Goal: Task Accomplishment & Management: Manage account settings

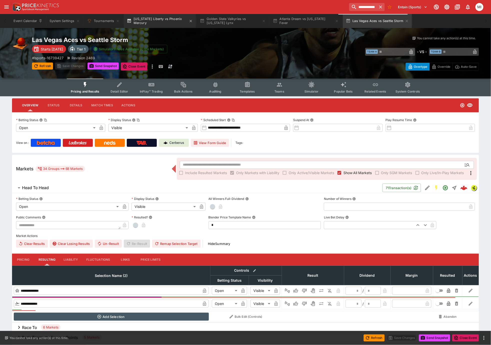
click at [142, 24] on button "[US_STATE] Liberty vs Phoenix Mercury" at bounding box center [160, 21] width 72 height 14
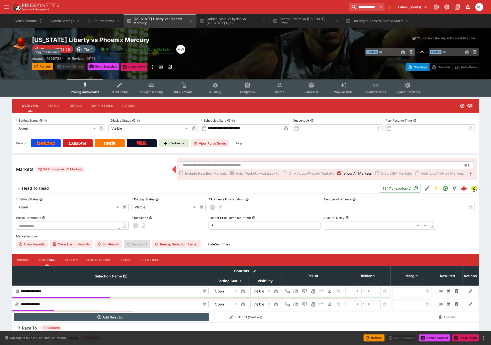
click at [56, 57] on p "# lsports-16697884" at bounding box center [48, 58] width 32 height 5
click at [220, 19] on button "Golden State Valkyries vs [US_STATE] Lynx" at bounding box center [233, 21] width 72 height 14
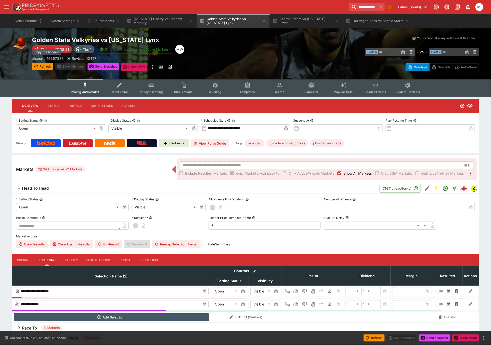
click at [57, 56] on p "# lsports-16697883" at bounding box center [48, 58] width 32 height 5
click at [63, 19] on button "System Settings" at bounding box center [65, 21] width 36 height 14
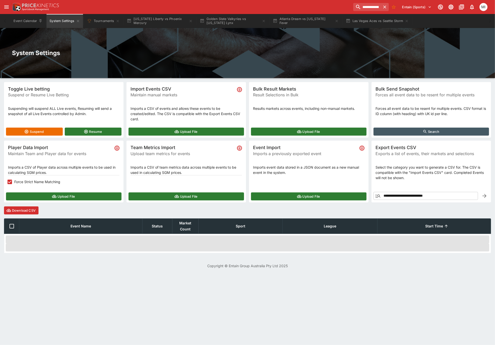
click at [45, 200] on button "Upload File" at bounding box center [64, 196] width 116 height 8
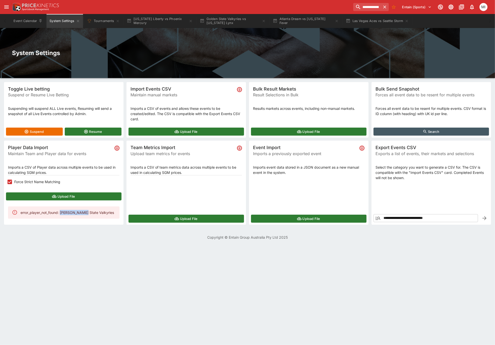
drag, startPoint x: 61, startPoint y: 211, endPoint x: 81, endPoint y: 212, distance: 20.3
click at [81, 212] on div "error_player_not_found: [PERSON_NAME] State Valkyries" at bounding box center [68, 212] width 94 height 9
copy div "[PERSON_NAME]"
click at [226, 22] on button "Golden State Valkyries vs [US_STATE] Lynx" at bounding box center [233, 21] width 72 height 14
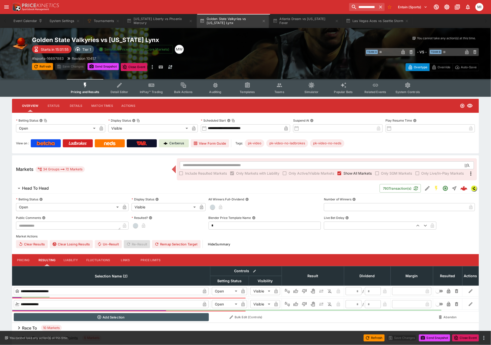
click at [279, 86] on icon "Event type filters" at bounding box center [279, 86] width 5 height 4
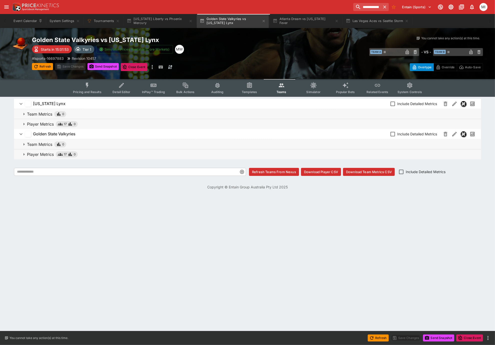
click at [32, 156] on p "Player Metrics" at bounding box center [40, 154] width 27 height 6
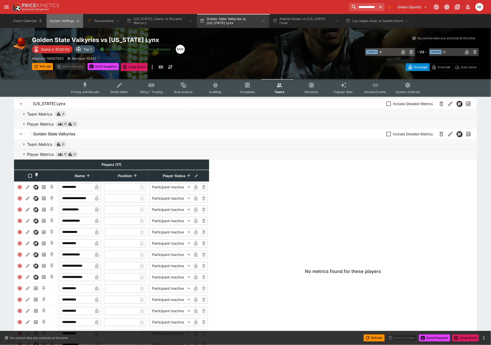
click at [62, 24] on button "System Settings" at bounding box center [65, 21] width 36 height 14
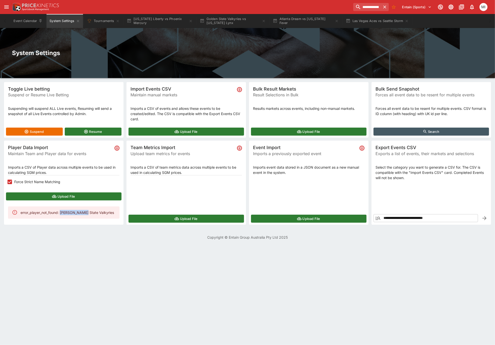
click at [39, 196] on button "Upload File" at bounding box center [64, 196] width 116 height 8
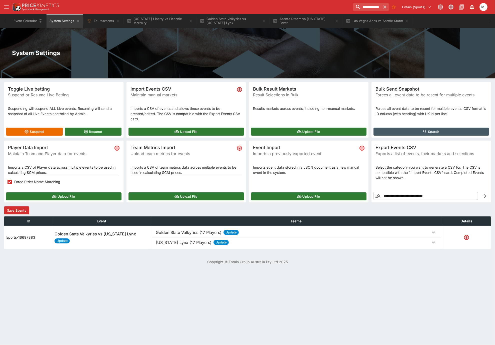
click at [24, 207] on button "Save Events" at bounding box center [16, 210] width 25 height 8
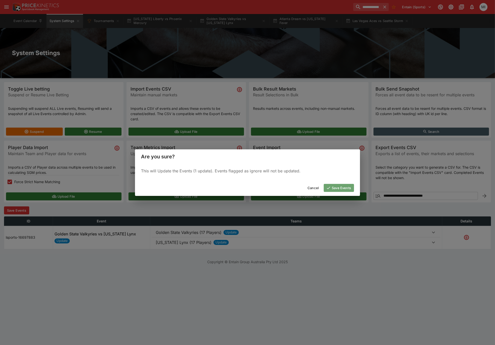
click at [349, 186] on button "Save Events" at bounding box center [339, 188] width 30 height 8
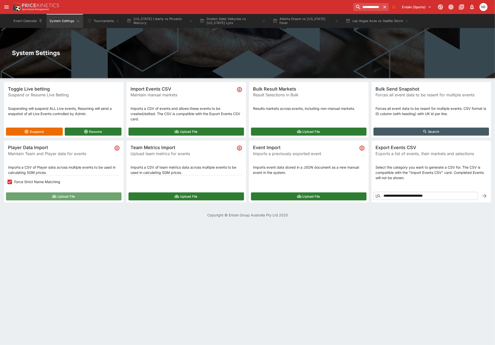
click at [85, 196] on button "Upload File" at bounding box center [64, 196] width 116 height 8
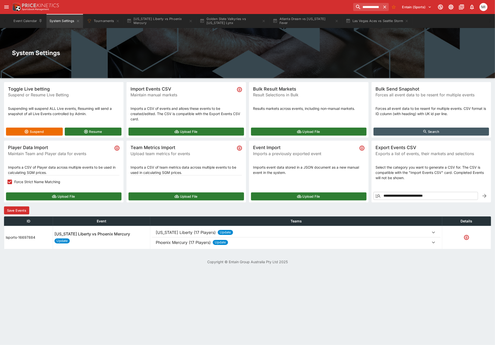
click at [21, 211] on button "Save Events" at bounding box center [16, 210] width 25 height 8
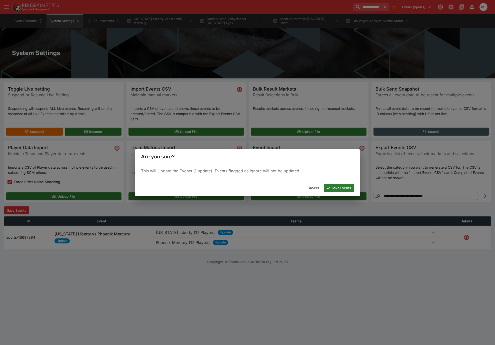
click at [331, 186] on button "Save Events" at bounding box center [339, 188] width 30 height 8
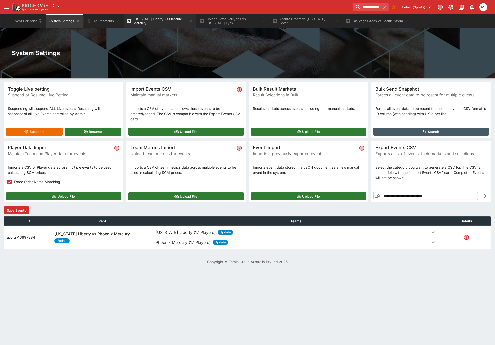
click at [147, 19] on button "[US_STATE] Liberty vs Phoenix Mercury" at bounding box center [160, 21] width 72 height 14
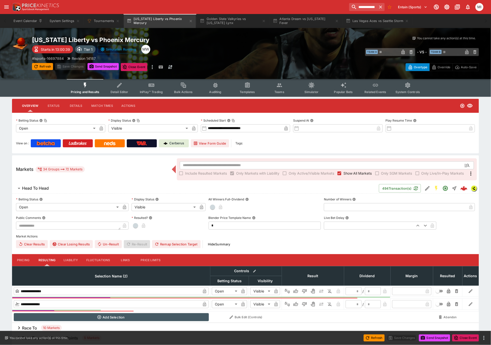
click at [81, 85] on button "Pricing and Results" at bounding box center [85, 88] width 37 height 18
click at [43, 65] on button "Refresh" at bounding box center [42, 66] width 21 height 7
click at [104, 66] on button "Send Snapshot" at bounding box center [103, 66] width 31 height 7
click at [221, 22] on button "Golden State Valkyries vs [US_STATE] Lynx" at bounding box center [233, 21] width 72 height 14
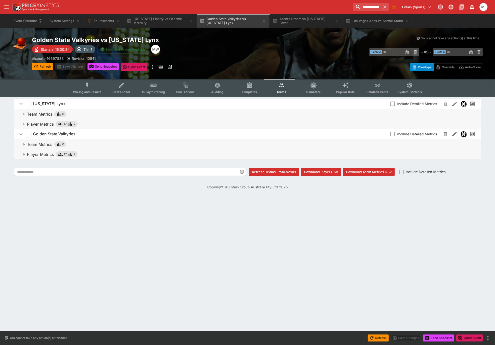
click at [89, 87] on icon "Event type filters" at bounding box center [87, 85] width 7 height 7
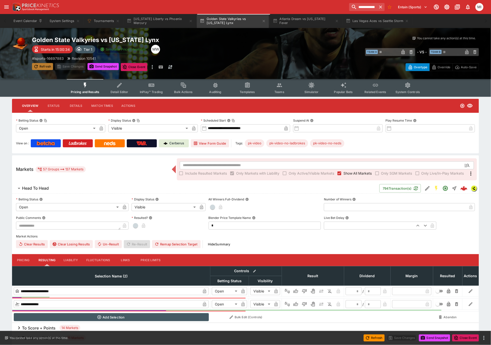
click at [41, 65] on button "Refresh" at bounding box center [42, 66] width 21 height 7
click at [102, 68] on button "Send Snapshot" at bounding box center [103, 66] width 31 height 7
click at [163, 27] on button "[US_STATE] Liberty vs Phoenix Mercury" at bounding box center [160, 21] width 72 height 14
